Goal: Find specific page/section: Find specific page/section

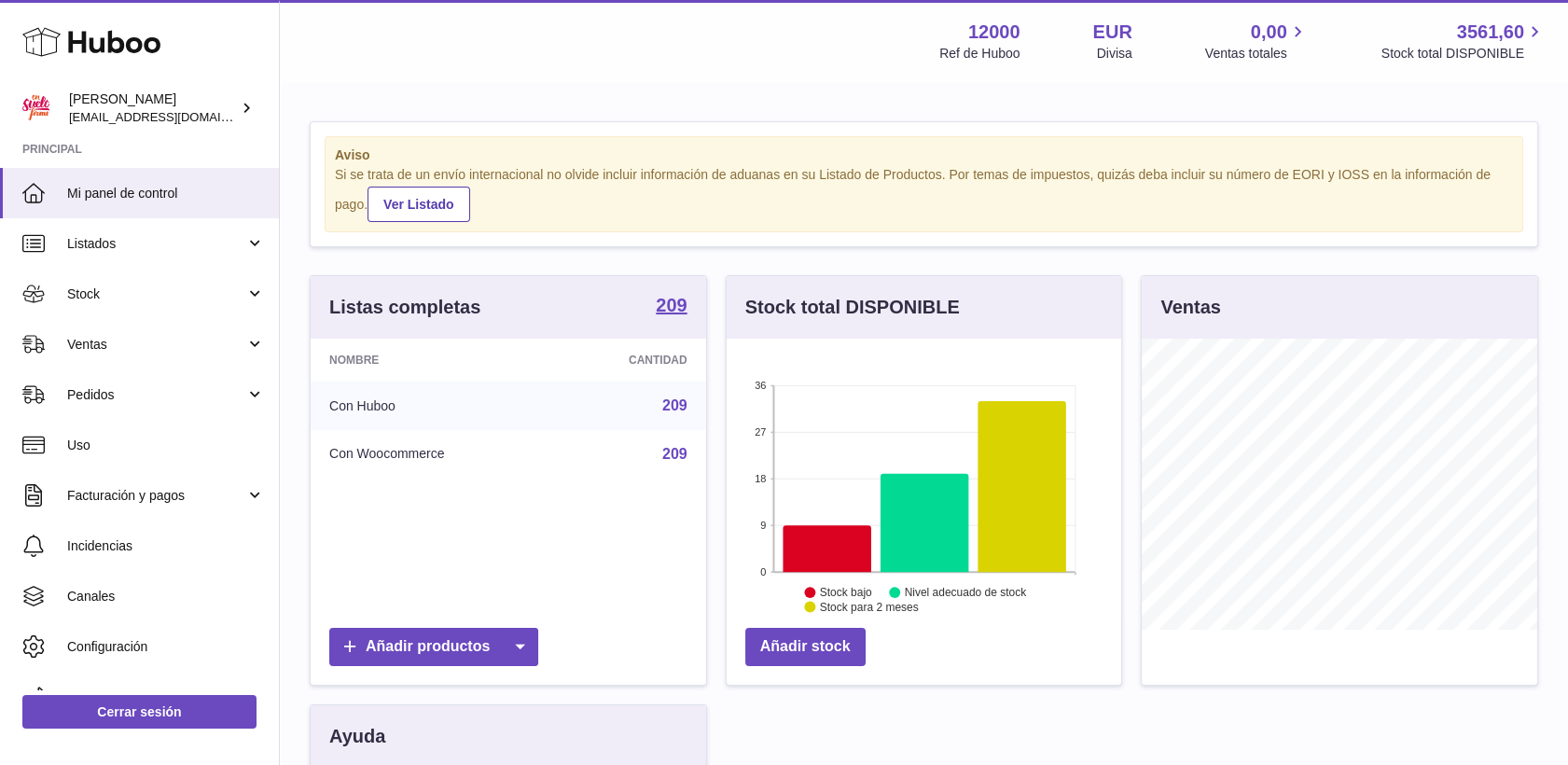
scroll to position [291, 396]
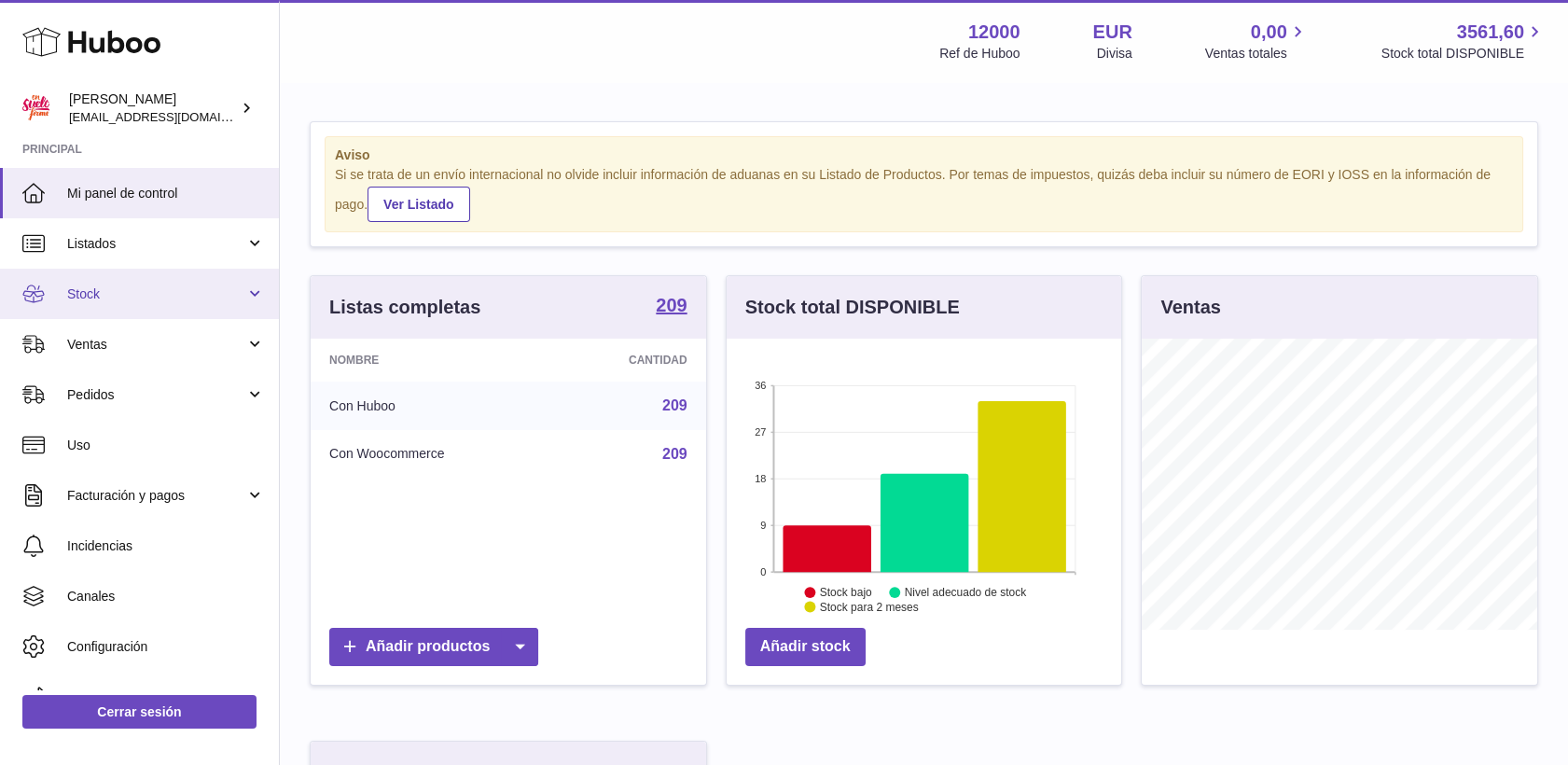
click at [95, 295] on span "Stock" at bounding box center [157, 294] width 178 height 18
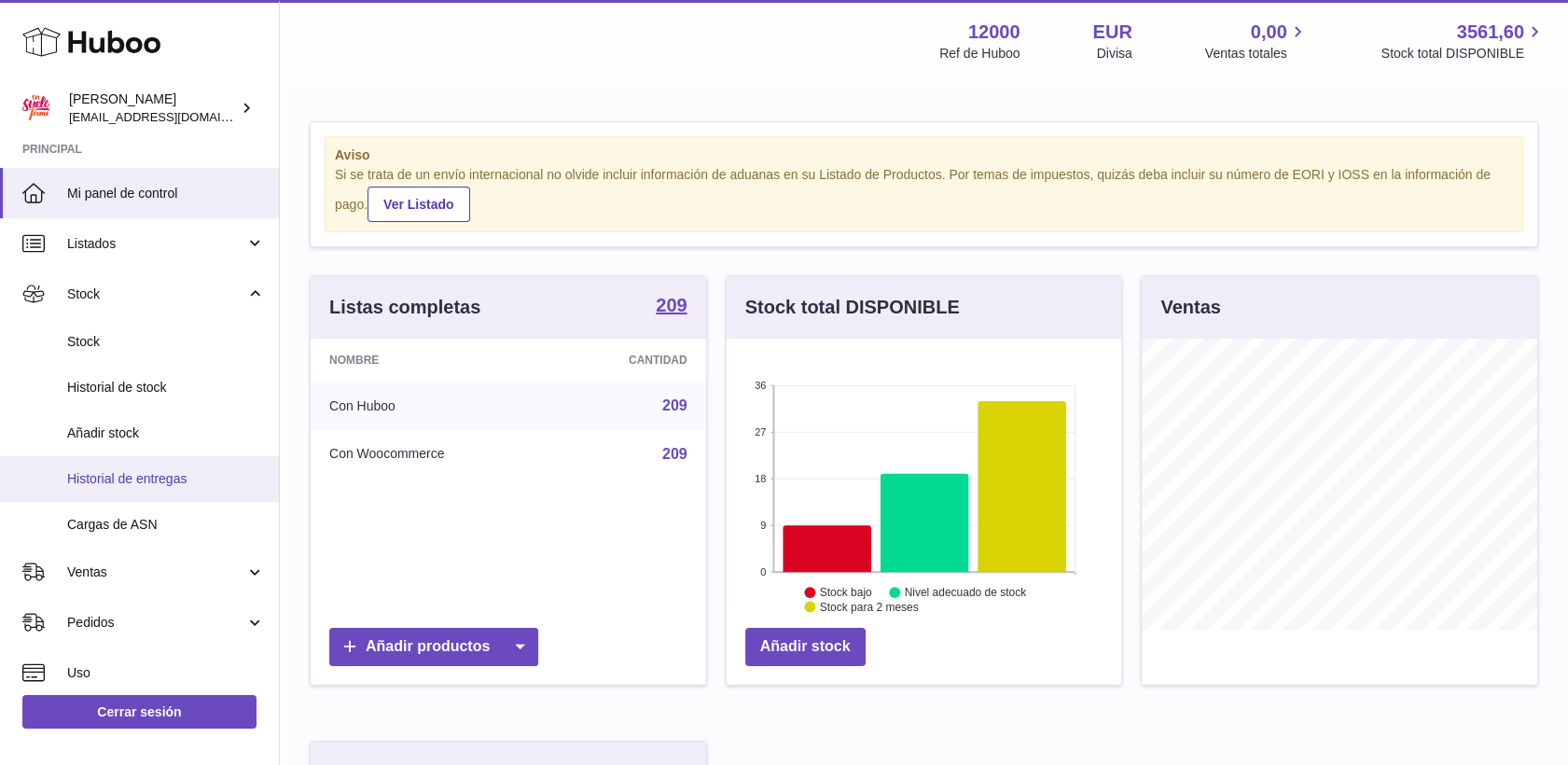
click at [161, 479] on span "Historial de entregas" at bounding box center [166, 479] width 198 height 18
